Goal: Task Accomplishment & Management: Use online tool/utility

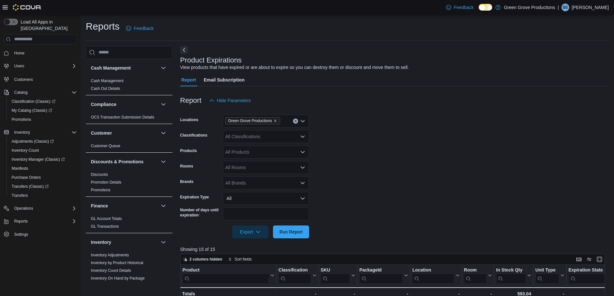
scroll to position [200, 0]
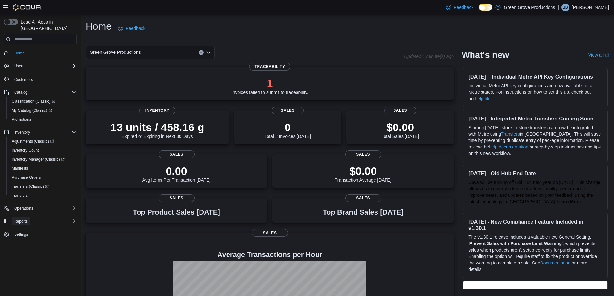
click at [24, 219] on span "Reports" at bounding box center [21, 221] width 14 height 5
click at [17, 264] on span "Reports" at bounding box center [19, 266] width 14 height 5
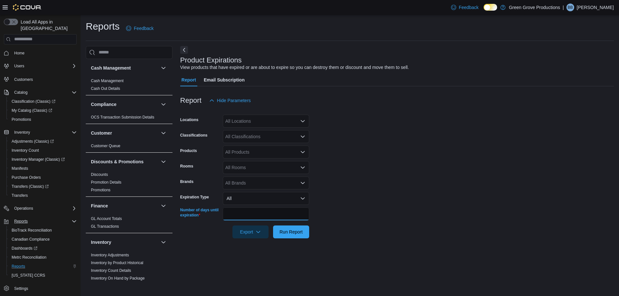
drag, startPoint x: 233, startPoint y: 215, endPoint x: 218, endPoint y: 215, distance: 14.8
click at [218, 215] on div "Number of days until expiration **" at bounding box center [244, 213] width 129 height 13
type input "*"
click at [297, 232] on span "Run Report" at bounding box center [290, 231] width 23 height 6
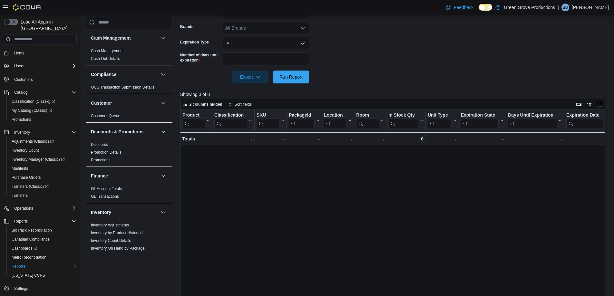
scroll to position [64, 0]
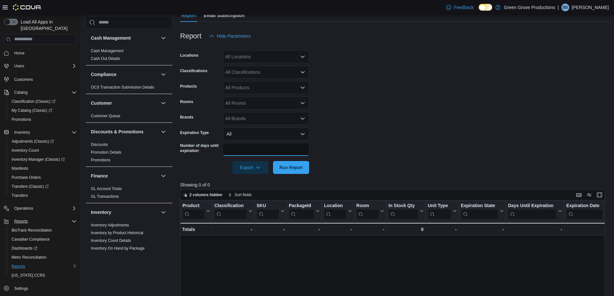
click at [236, 150] on input "*" at bounding box center [266, 149] width 86 height 13
type input "*"
click at [286, 169] on span "Run Report" at bounding box center [290, 167] width 23 height 6
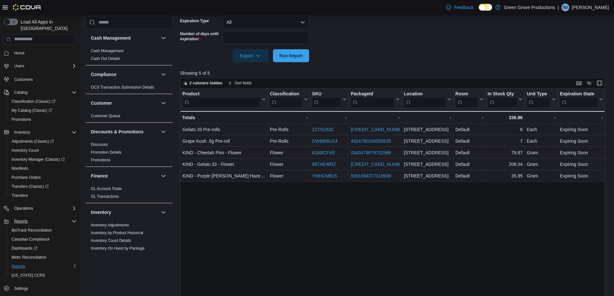
scroll to position [161, 0]
